Goal: Task Accomplishment & Management: Manage account settings

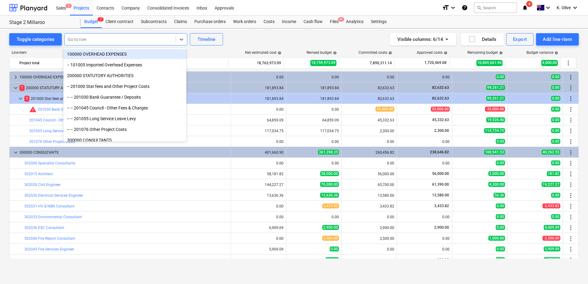
click at [84, 38] on div at bounding box center [120, 39] width 105 height 6
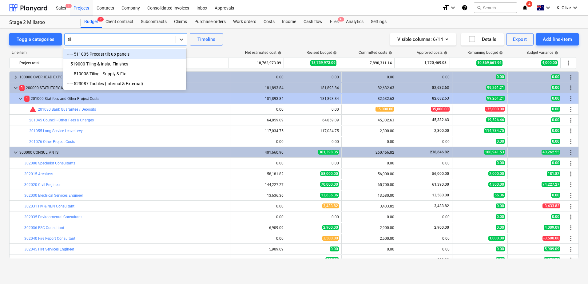
type input "tilt"
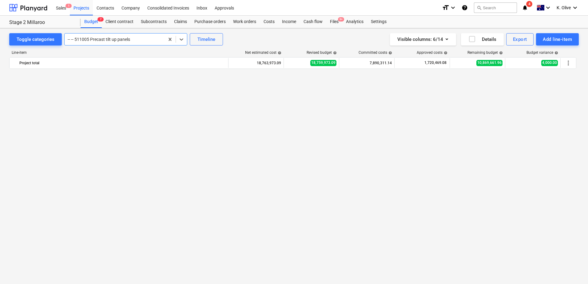
scroll to position [668, 0]
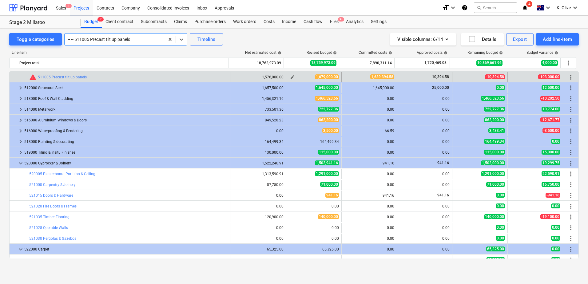
click at [290, 76] on span "edit" at bounding box center [292, 77] width 5 height 5
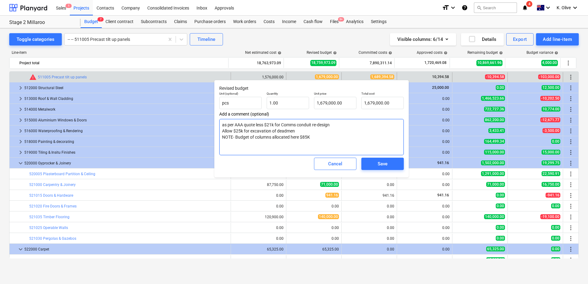
click at [345, 140] on textarea "as per AAA quote less $21k for Comms conduit re-design Allow $25k for excavatio…" at bounding box center [311, 137] width 185 height 36
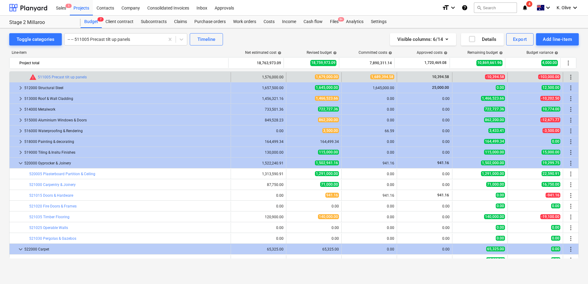
type textarea "x"
type input "1.00"
type input "1,679,000.00"
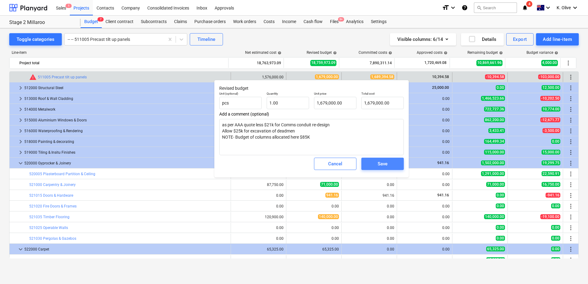
click at [386, 166] on div "Save" at bounding box center [383, 164] width 10 height 8
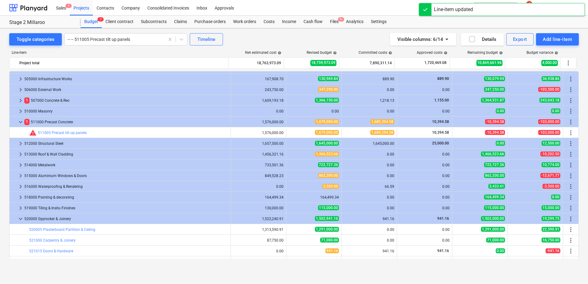
scroll to position [606, 0]
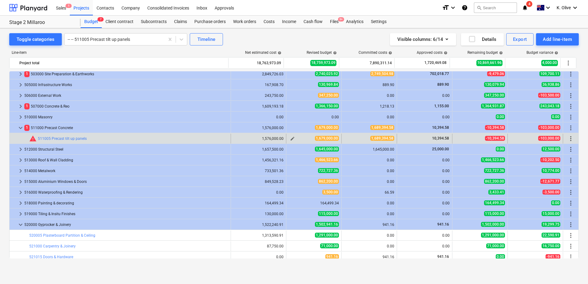
click at [291, 138] on span "edit" at bounding box center [292, 138] width 5 height 5
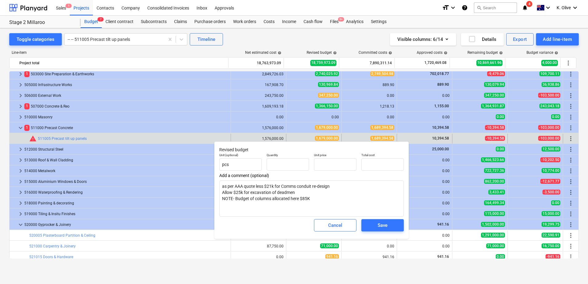
type textarea "x"
type input "1.00"
type input "1,679,000.00"
drag, startPoint x: 220, startPoint y: 185, endPoint x: 311, endPoint y: 199, distance: 92.2
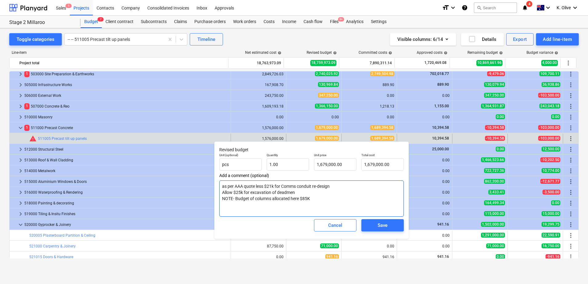
click at [311, 199] on textarea "as per AAA quote less $21k for Comms conduit re-design Allow $25k for excavatio…" at bounding box center [311, 199] width 185 height 36
click at [318, 201] on textarea "as per AAA quote less $21k for Comms conduit re-design Allow $25k for excavatio…" at bounding box center [311, 199] width 185 height 36
drag, startPoint x: 303, startPoint y: 199, endPoint x: 318, endPoint y: 200, distance: 14.5
click at [318, 200] on textarea "as per AAA quote less $21k for Comms conduit re-design Allow $25k for excavatio…" at bounding box center [311, 199] width 185 height 36
type input "1679000"
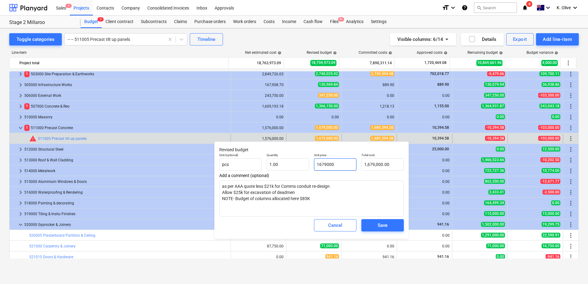
click at [343, 166] on input "1679000" at bounding box center [335, 164] width 42 height 12
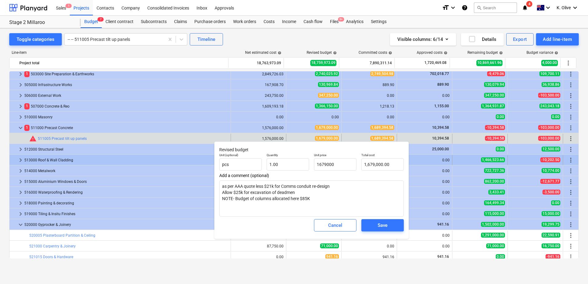
type textarea "x"
type input "1,679,000.00"
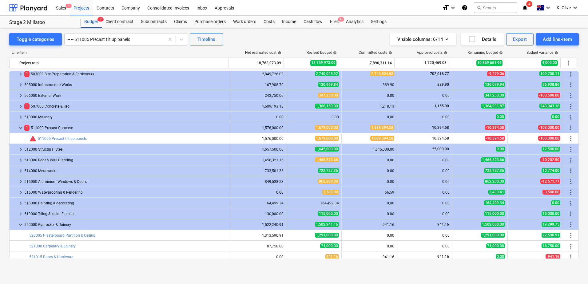
type textarea "x"
type input "1.00"
type input "1,679,000.00"
type textarea "x"
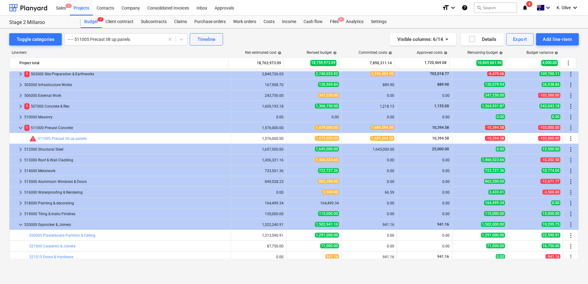
type input "1.00"
type input "1,679,000.00"
type textarea "x"
type input "1.00"
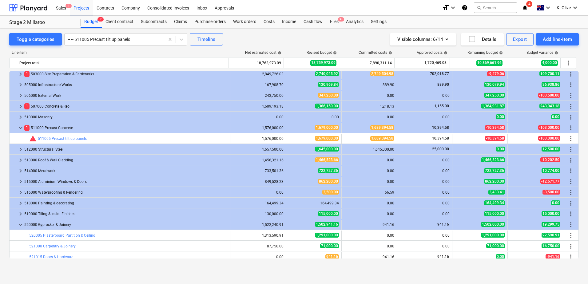
type input "1,679,000.00"
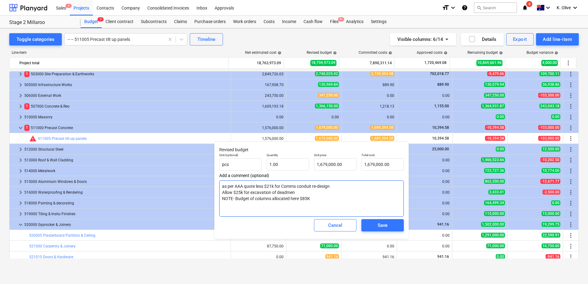
click at [309, 189] on textarea "as per AAA quote less $21k for Comms conduit re-design Allow $25k for excavatio…" at bounding box center [311, 199] width 185 height 36
click at [315, 200] on textarea "as per AAA quote less $21k for Comms conduit re-design Allow $25k for excavatio…" at bounding box center [311, 199] width 185 height 36
click at [378, 225] on div "Save" at bounding box center [383, 226] width 10 height 8
type textarea "x"
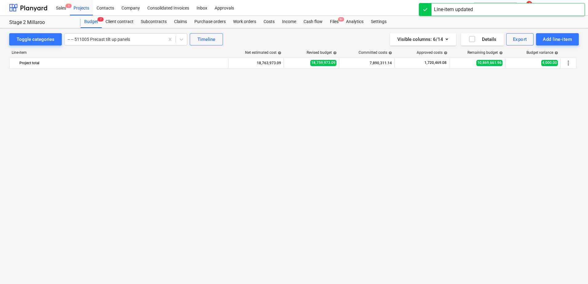
scroll to position [879, 0]
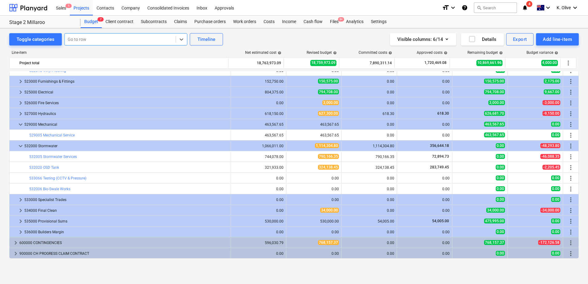
click at [165, 38] on div at bounding box center [120, 39] width 105 height 6
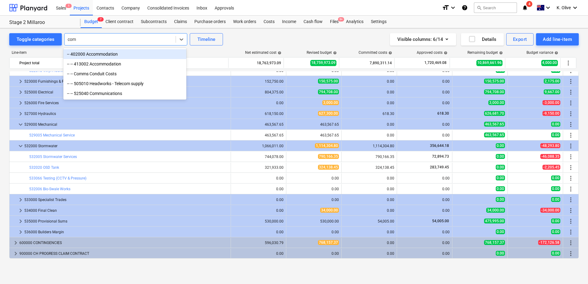
type input "comm"
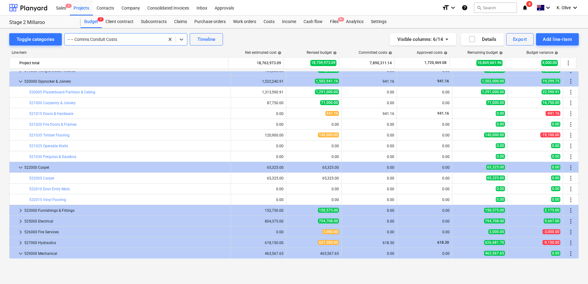
scroll to position [732, 0]
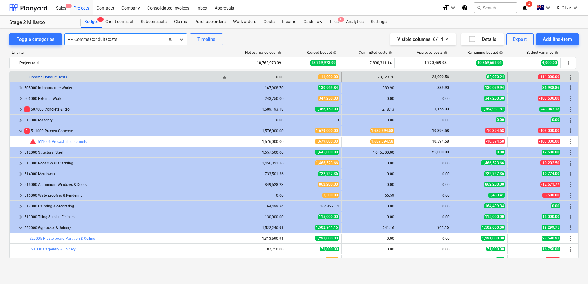
click at [56, 77] on link "Comms Conduit Costs" at bounding box center [48, 77] width 38 height 4
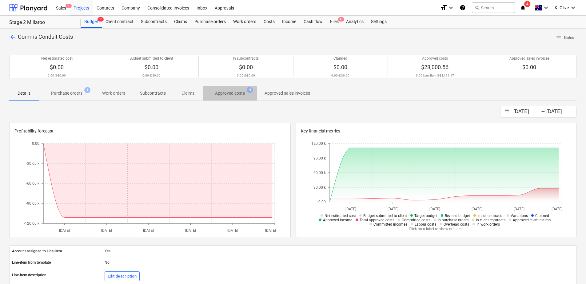
click at [228, 94] on p "Approved costs" at bounding box center [230, 93] width 30 height 6
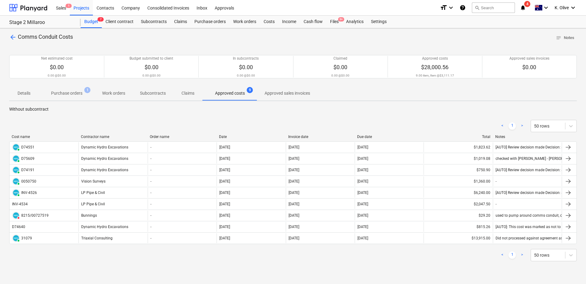
click at [15, 38] on span "arrow_back" at bounding box center [12, 37] width 7 height 7
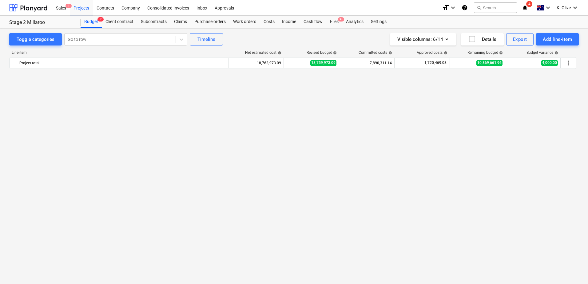
scroll to position [728, 0]
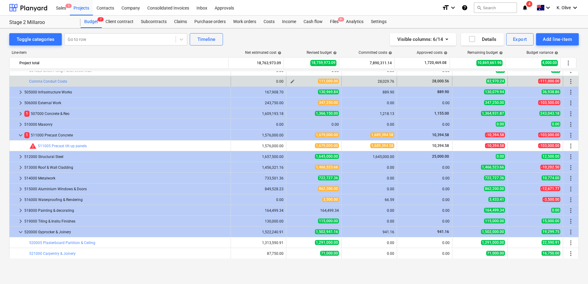
click at [290, 82] on span "edit" at bounding box center [292, 81] width 5 height 5
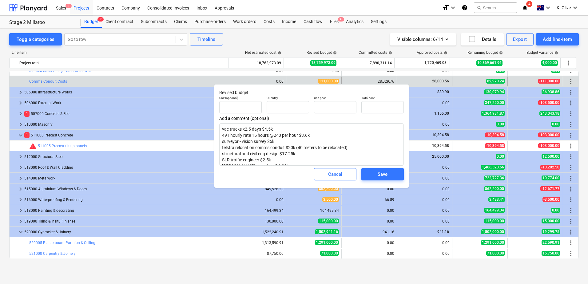
type textarea "x"
type input "1.00"
type input "111,000.00"
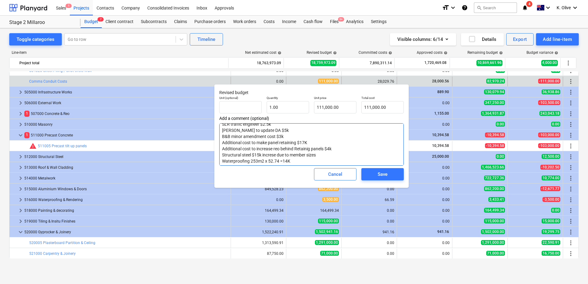
scroll to position [37, 0]
click at [310, 141] on textarea "vac trucks x2.5 days $4.5k 49T hourly rate 15 hours @240 per hour $3.6k surveyo…" at bounding box center [311, 144] width 185 height 42
drag, startPoint x: 309, startPoint y: 141, endPoint x: 301, endPoint y: 141, distance: 8.3
click at [301, 141] on textarea "vac trucks x2.5 days $4.5k 49T hourly rate 15 hours @240 per hour $3.6k surveyo…" at bounding box center [311, 144] width 185 height 42
click at [310, 143] on textarea "vac trucks x2.5 days $4.5k 49T hourly rate 15 hours @240 per hour $3.6k surveyo…" at bounding box center [311, 144] width 185 height 42
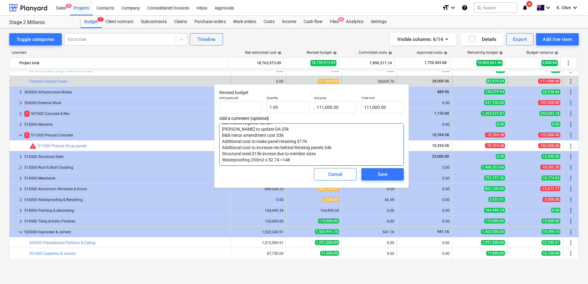
drag, startPoint x: 312, startPoint y: 141, endPoint x: 298, endPoint y: 141, distance: 13.5
click at [298, 141] on textarea "vac trucks x2.5 days $4.5k 49T hourly rate 15 hours @240 per hour $3.6k surveyo…" at bounding box center [311, 144] width 185 height 42
click at [309, 143] on textarea "vac trucks x2.5 days $4.5k 49T hourly rate 15 hours @240 per hour $3.6k surveyo…" at bounding box center [311, 144] width 185 height 42
drag, startPoint x: 335, startPoint y: 148, endPoint x: 221, endPoint y: 144, distance: 114.5
click at [221, 144] on textarea "vac trucks x2.5 days $4.5k 49T hourly rate 15 hours @240 per hour $3.6k surveyo…" at bounding box center [311, 144] width 185 height 42
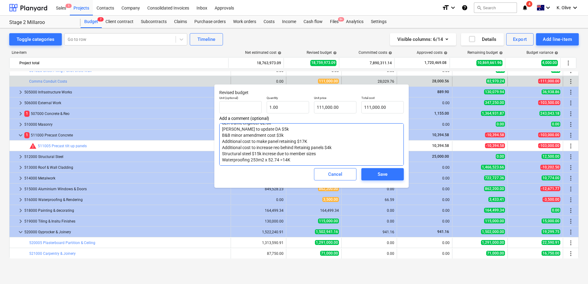
click at [332, 140] on textarea "vac trucks x2.5 days $4.5k 49T hourly rate 15 hours @240 per hour $3.6k surveyo…" at bounding box center [311, 144] width 185 height 42
drag, startPoint x: 315, startPoint y: 153, endPoint x: 273, endPoint y: 157, distance: 42.3
click at [273, 157] on textarea "vac trucks x2.5 days $4.5k 49T hourly rate 15 hours @240 per hour $3.6k surveyo…" at bounding box center [311, 144] width 185 height 42
drag, startPoint x: 222, startPoint y: 154, endPoint x: 318, endPoint y: 152, distance: 95.1
click at [318, 152] on textarea "vac trucks x2.5 days $4.5k 49T hourly rate 15 hours @240 per hour $3.6k surveyo…" at bounding box center [311, 144] width 185 height 42
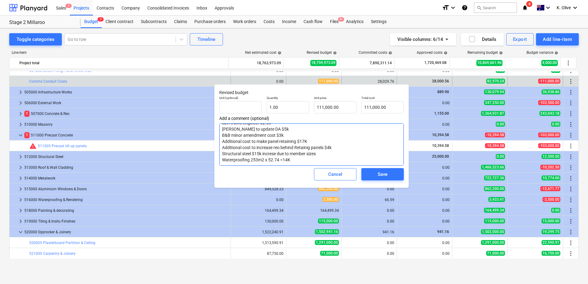
click at [296, 161] on textarea "vac trucks x2.5 days $4.5k 49T hourly rate 15 hours @240 per hour $3.6k surveyo…" at bounding box center [311, 144] width 185 height 42
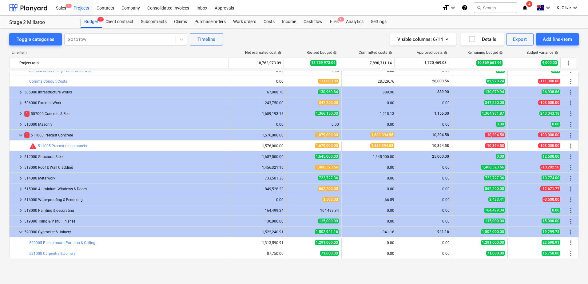
type textarea "x"
type input "1.00"
type input "111,000.00"
type textarea "x"
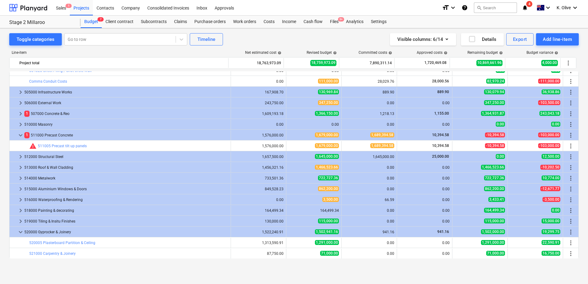
type input "1.00"
type input "111,000.00"
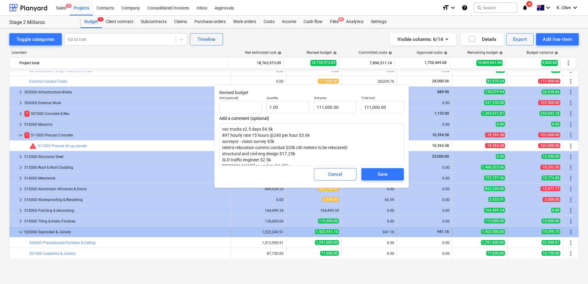
click at [388, 231] on div "941.16" at bounding box center [369, 232] width 50 height 4
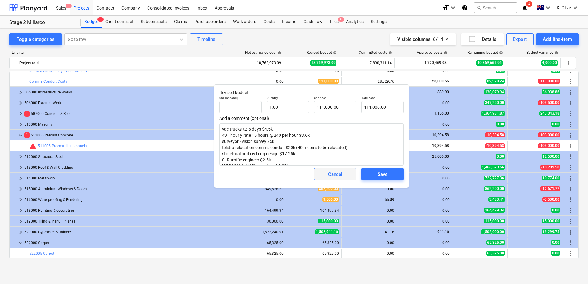
type textarea "x"
click at [343, 174] on span "Cancel" at bounding box center [335, 174] width 27 height 8
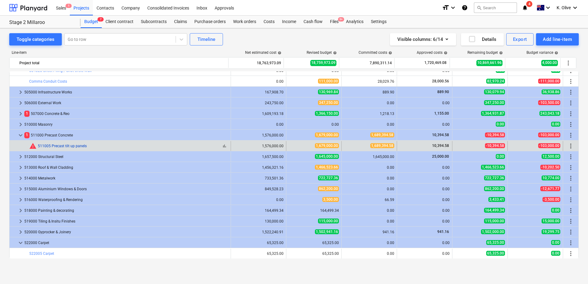
click at [73, 146] on link "511005 Precast tilt up panels" at bounding box center [62, 146] width 49 height 4
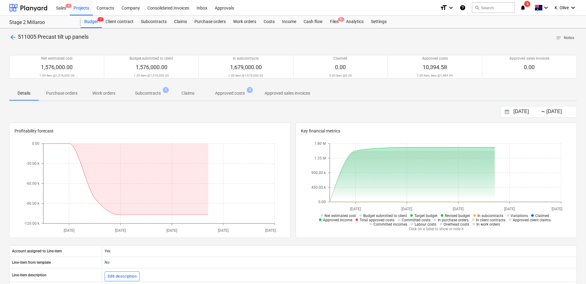
click at [142, 90] on p "Subcontracts" at bounding box center [148, 93] width 26 height 6
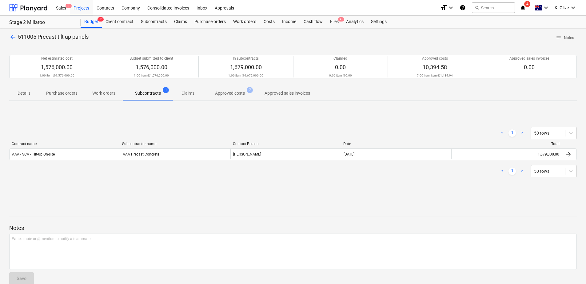
click at [221, 92] on p "Approved costs" at bounding box center [230, 93] width 30 height 6
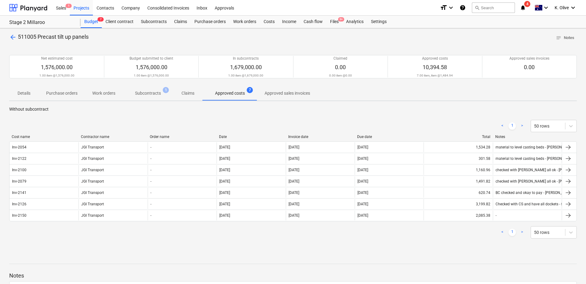
drag, startPoint x: 298, startPoint y: 246, endPoint x: 311, endPoint y: 237, distance: 15.6
click at [298, 246] on div "< 1 > 50 rows Cost name Contractor name Order name Date Invoice date Due date T…" at bounding box center [293, 180] width 568 height 134
click at [405, 124] on div "< 1 > 50 rows" at bounding box center [293, 126] width 568 height 12
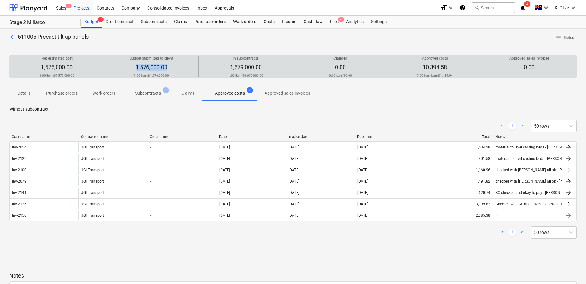
drag, startPoint x: 135, startPoint y: 67, endPoint x: 167, endPoint y: 65, distance: 32.7
click at [167, 65] on div "Budget submitted to client 1,576,000.00 1.00 item @ 1,576,000.00" at bounding box center [151, 67] width 89 height 22
drag, startPoint x: 167, startPoint y: 65, endPoint x: 173, endPoint y: 70, distance: 7.2
click at [173, 70] on div "Budget submitted to client 1,576,000.00 1.00 item @ 1,576,000.00" at bounding box center [151, 67] width 89 height 22
